Goal: Navigation & Orientation: Understand site structure

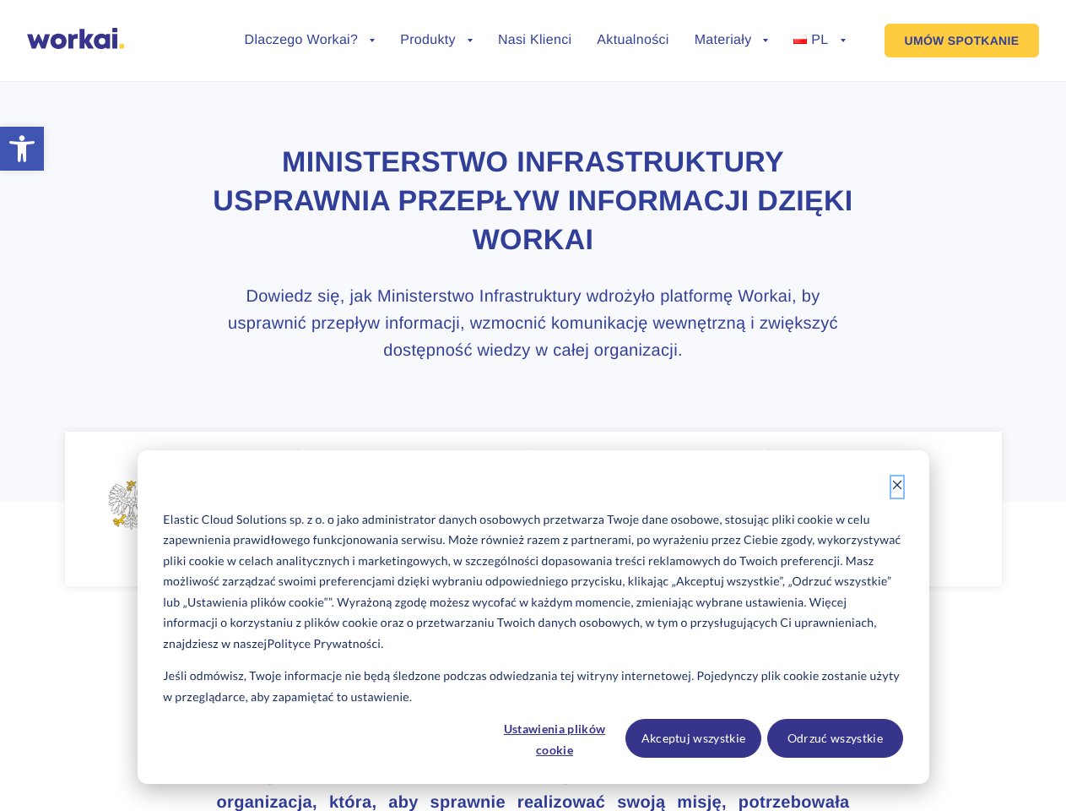
click at [898, 486] on icon "Dismiss cookie banner" at bounding box center [898, 485] width 12 height 12
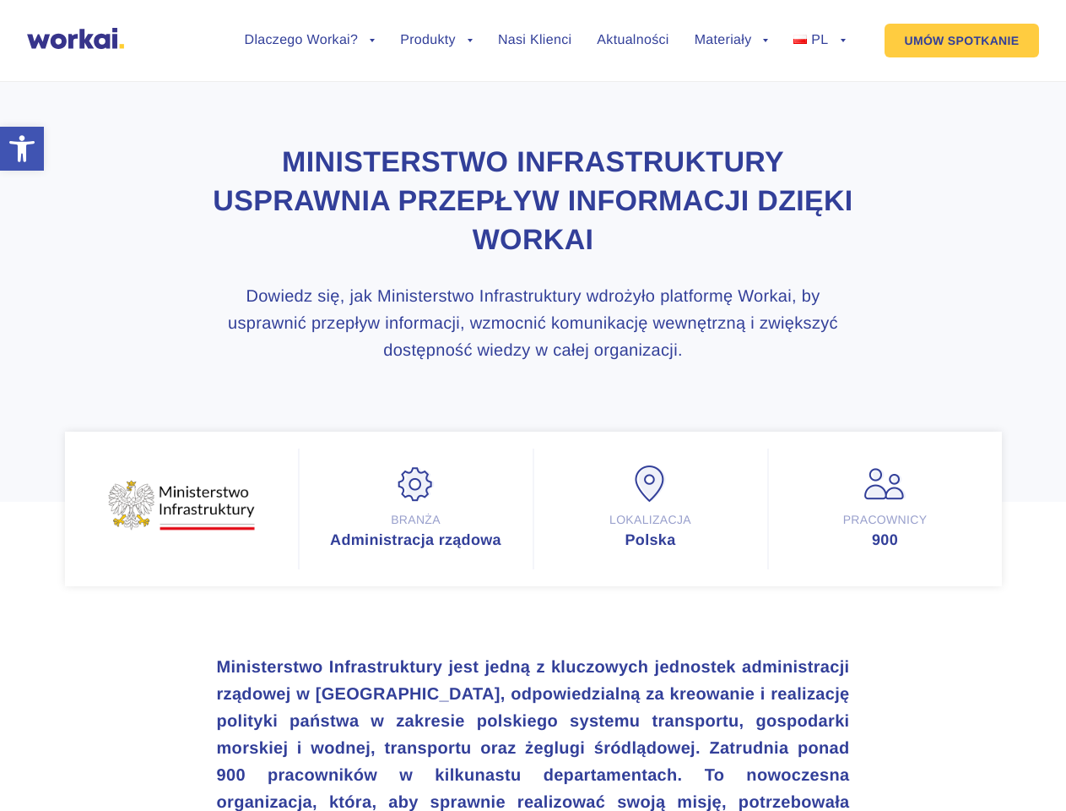
click at [556, 738] on h3 "Ministerstwo Infrastruktury jest jedną z kluczowych jednostek administracji rzą…" at bounding box center [533, 775] width 633 height 243
click at [694, 738] on h3 "Ministerstwo Infrastruktury jest jedną z kluczowych jednostek administracji rzą…" at bounding box center [533, 775] width 633 height 243
click at [835, 738] on h3 "Ministerstwo Infrastruktury jest jedną z kluczowych jednostek administracji rzą…" at bounding box center [533, 775] width 633 height 243
click at [310, 53] on li "Dlaczego Workai? back Dlaczego Workai? Kalkulator ROI Intranetu Bezpieczeństwo" at bounding box center [310, 53] width 131 height 39
click at [310, 41] on link "Dlaczego Workai?" at bounding box center [310, 41] width 131 height 14
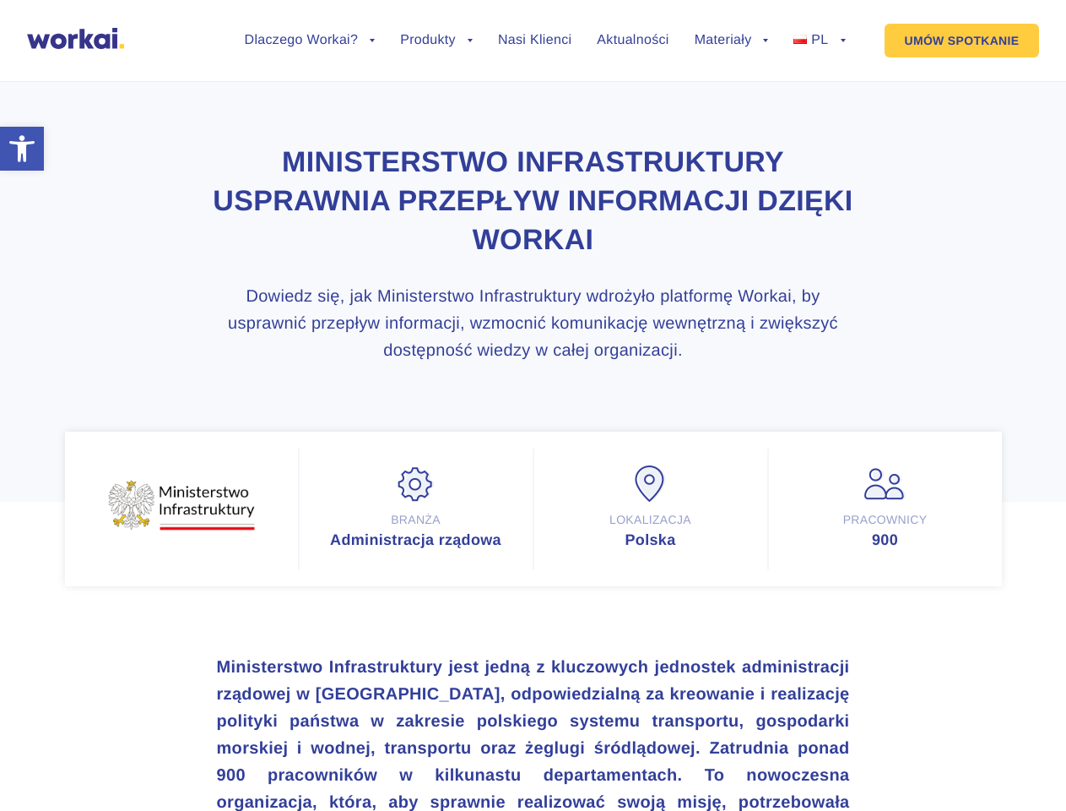
click at [437, 53] on li "Produkty back Workai Intranet Workai Connections Workai Knowledge Workai Mobile…" at bounding box center [436, 53] width 73 height 39
click at [732, 53] on li "Materiały back Centrum pomocy Przewodniki i ebooki Blog" at bounding box center [732, 53] width 74 height 39
click at [732, 41] on link "Materiały" at bounding box center [732, 41] width 74 height 14
click at [819, 53] on li "PL back EN FR ES DE" at bounding box center [820, 53] width 52 height 39
